Goal: Find specific page/section: Find specific page/section

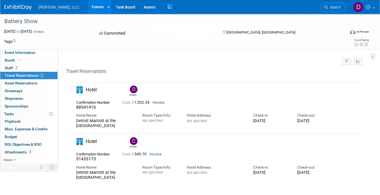
scroll to position [28, 0]
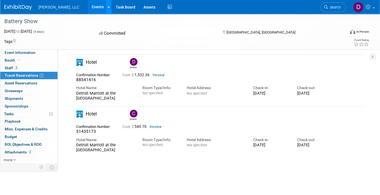
click at [108, 7] on icon at bounding box center [109, 8] width 2 height 4
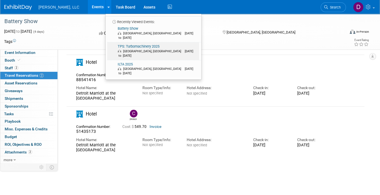
click at [113, 43] on link "TPS: Turbomachinery 2025 Houston, TX Sep 16, 2025 to Sep 18, 2025" at bounding box center [153, 51] width 92 height 18
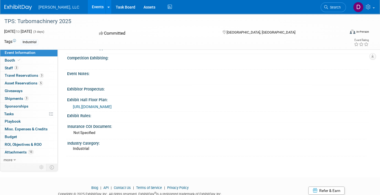
scroll to position [193, 0]
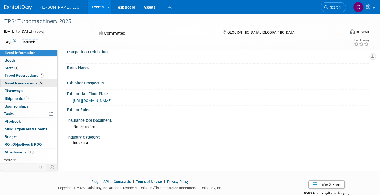
click at [23, 82] on span "Asset Reservations 5" at bounding box center [24, 83] width 38 height 4
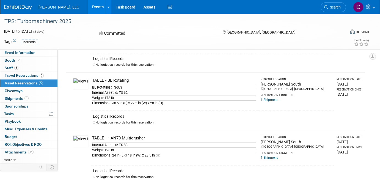
scroll to position [55, 0]
